Goal: Find specific page/section: Find specific page/section

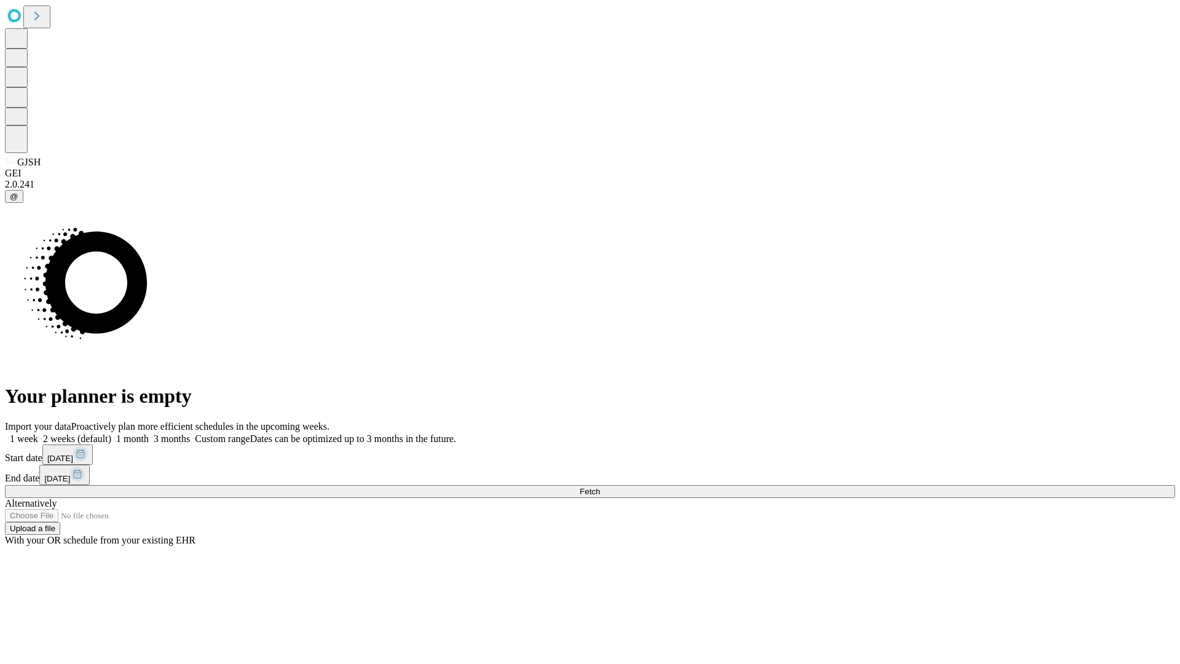
click at [600, 487] on span "Fetch" at bounding box center [590, 491] width 20 height 9
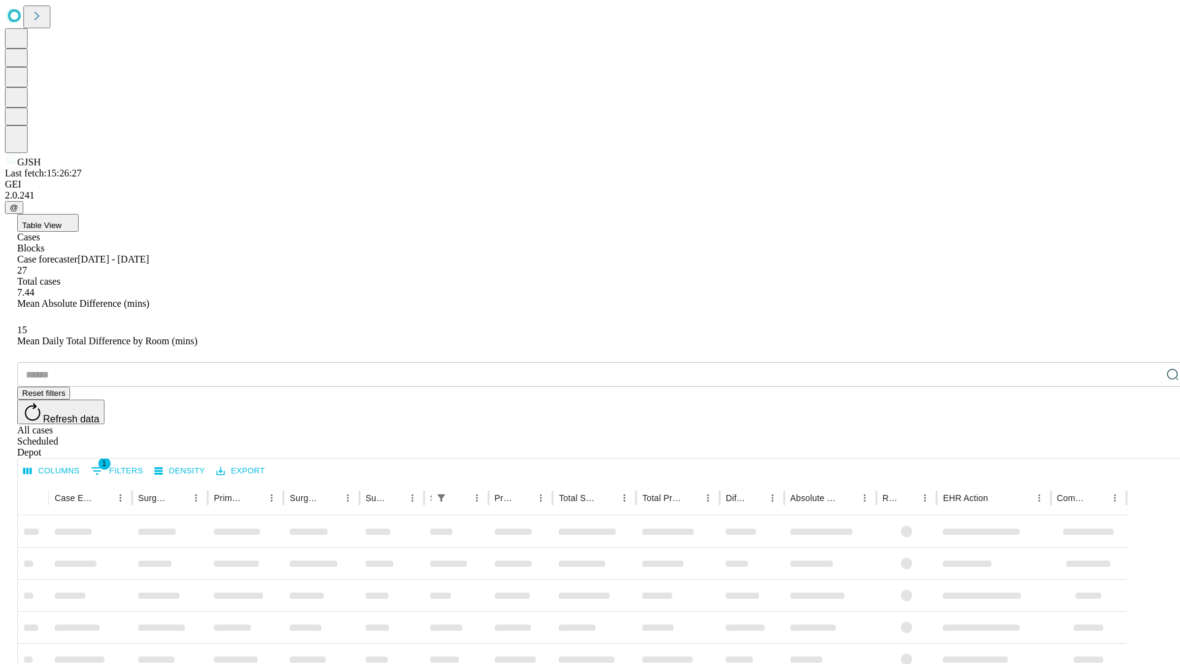
click at [1148, 447] on div "Depot" at bounding box center [602, 452] width 1170 height 11
click at [1048, 425] on div "All cases" at bounding box center [602, 430] width 1170 height 11
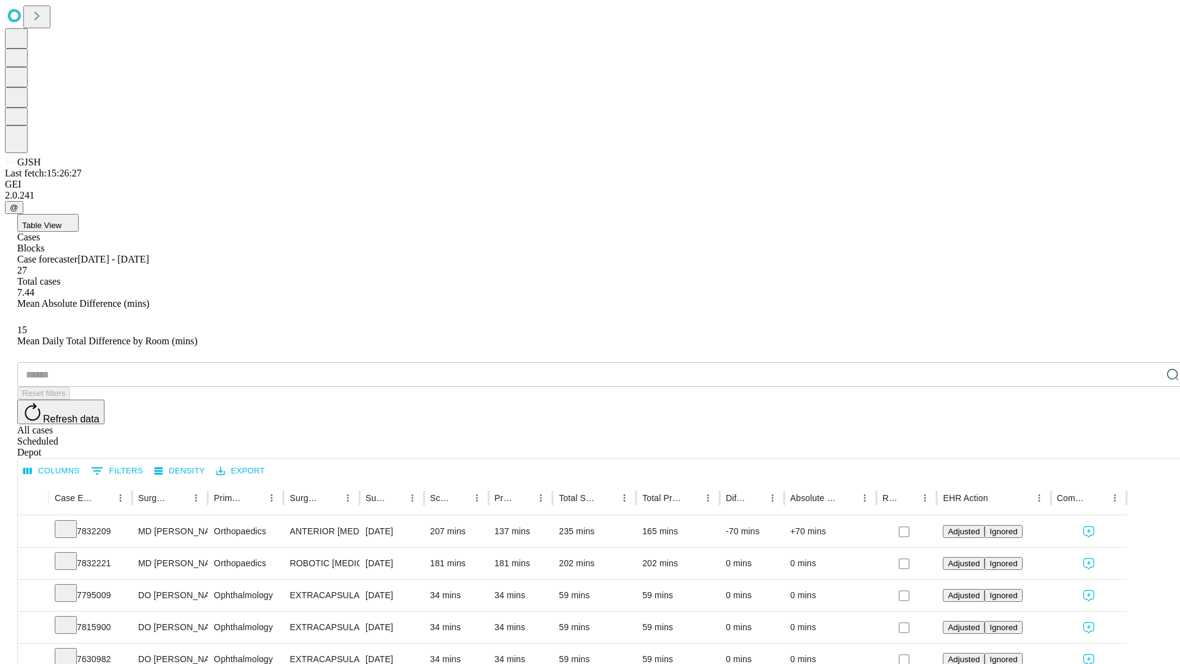
type input "*******"
